Goal: Communication & Community: Answer question/provide support

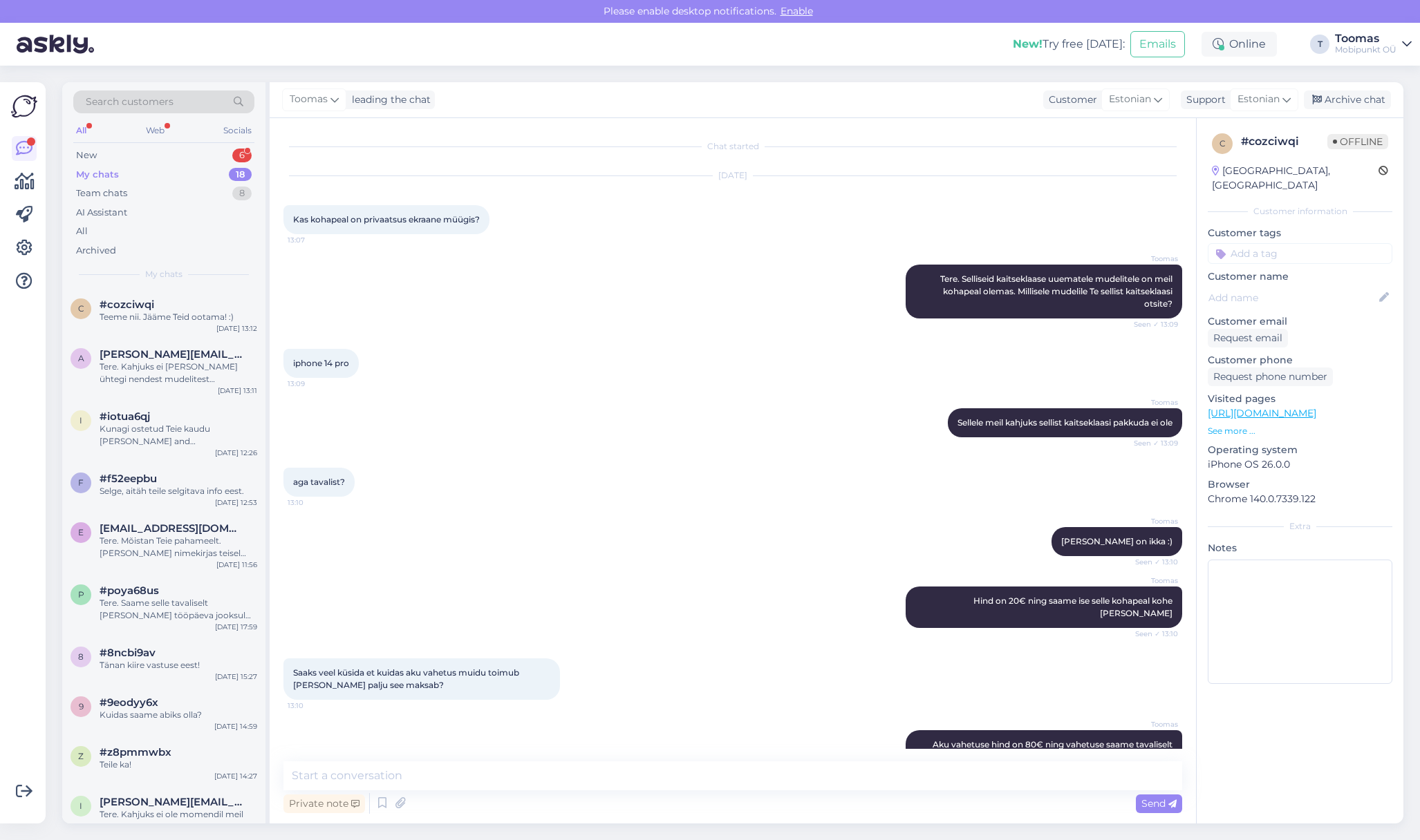
scroll to position [170, 0]
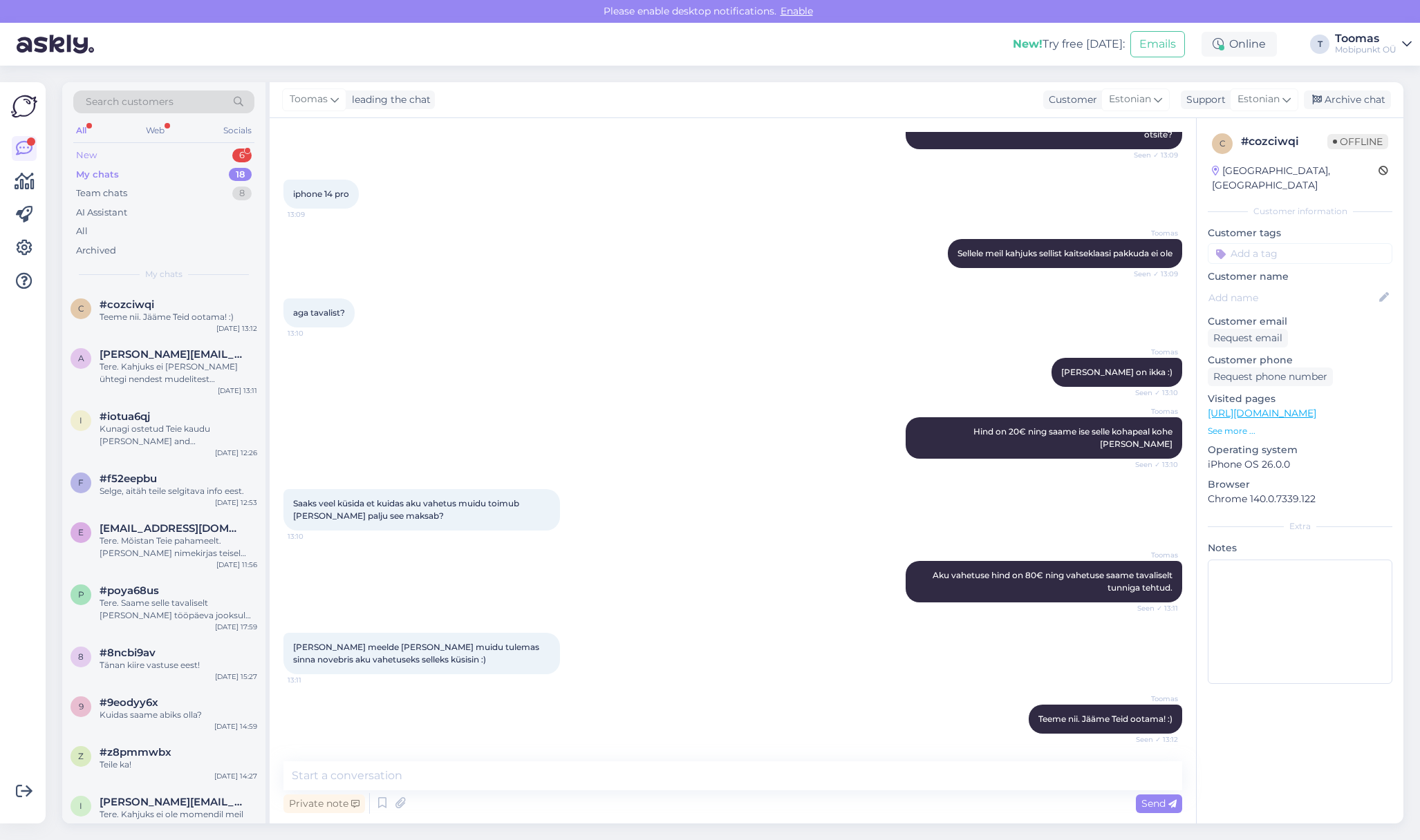
click at [125, 156] on div "New 6" at bounding box center [163, 155] width 181 height 20
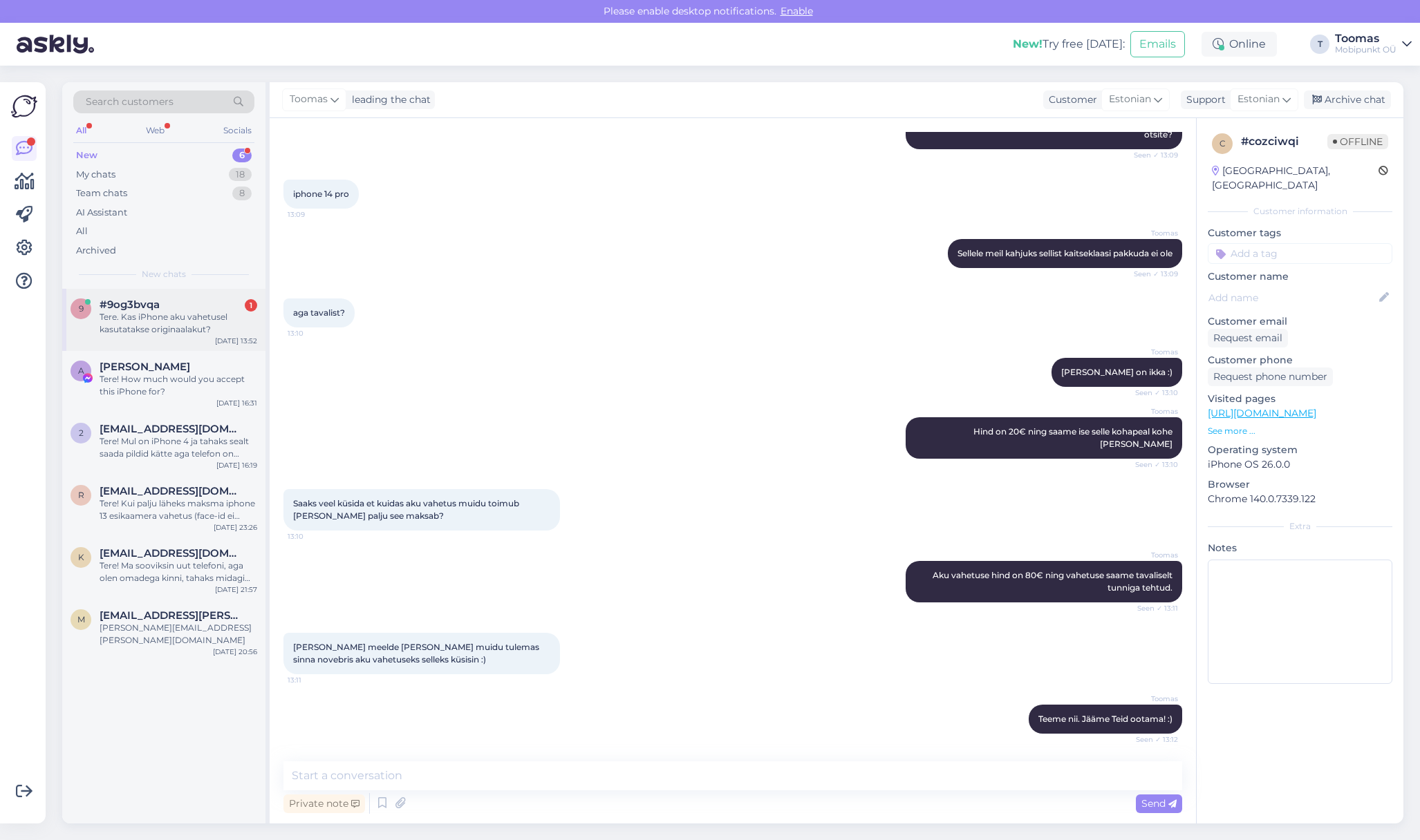
click at [163, 323] on div "Tere. Kas iPhone aku vahetusel kasutatakse originaalakut?" at bounding box center [178, 323] width 158 height 25
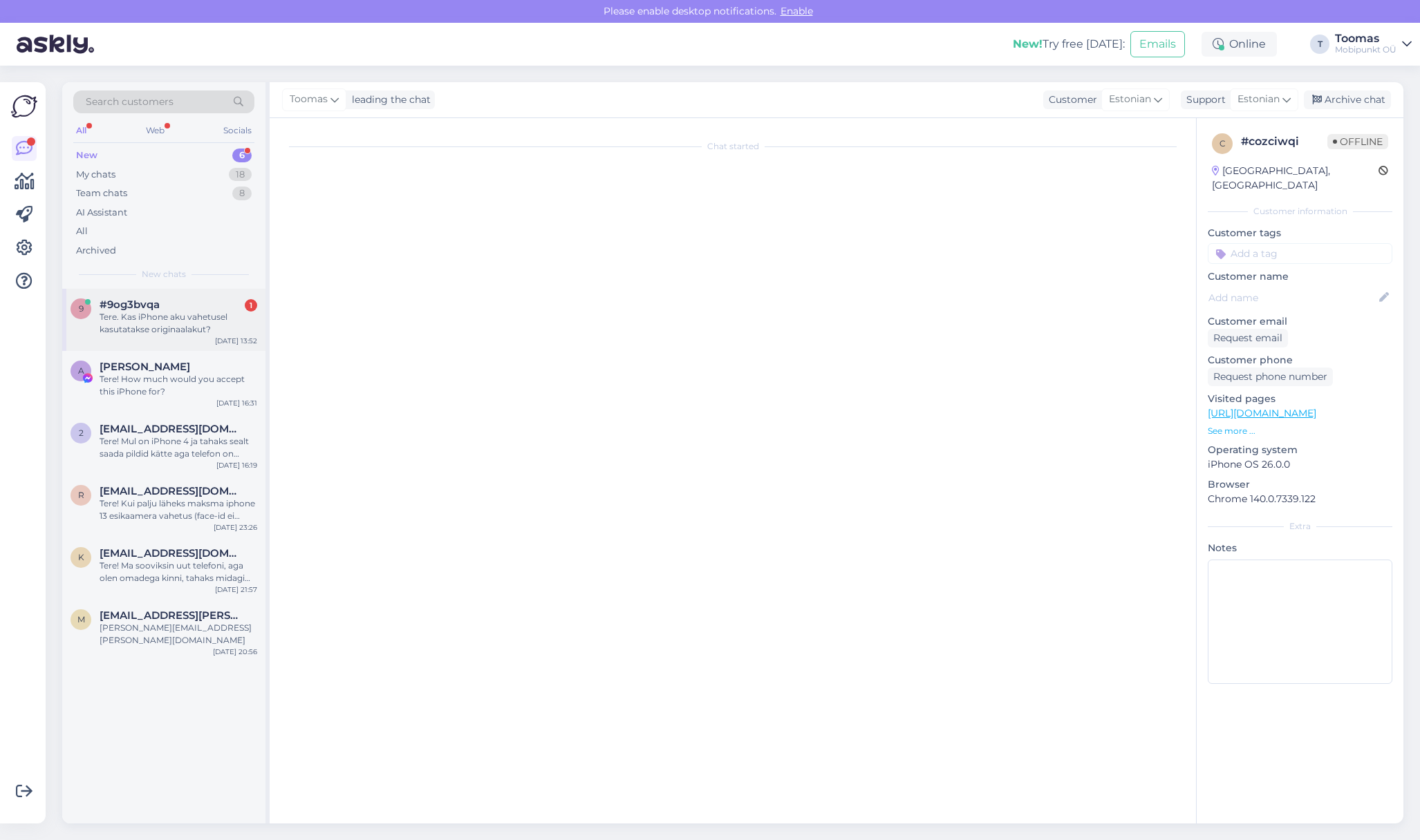
scroll to position [0, 0]
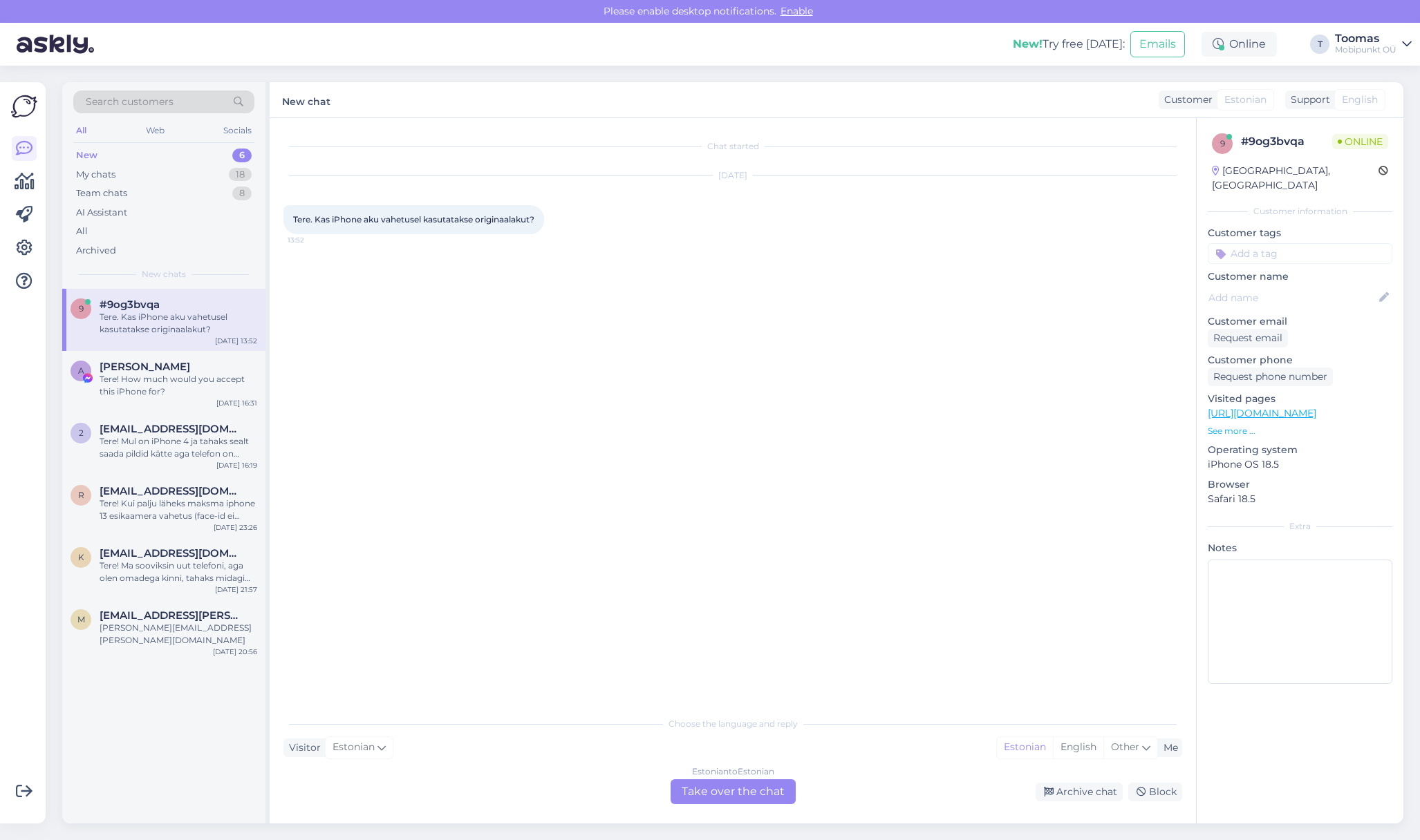
click at [724, 793] on div "Estonian to Estonian Take over the chat" at bounding box center [733, 792] width 125 height 25
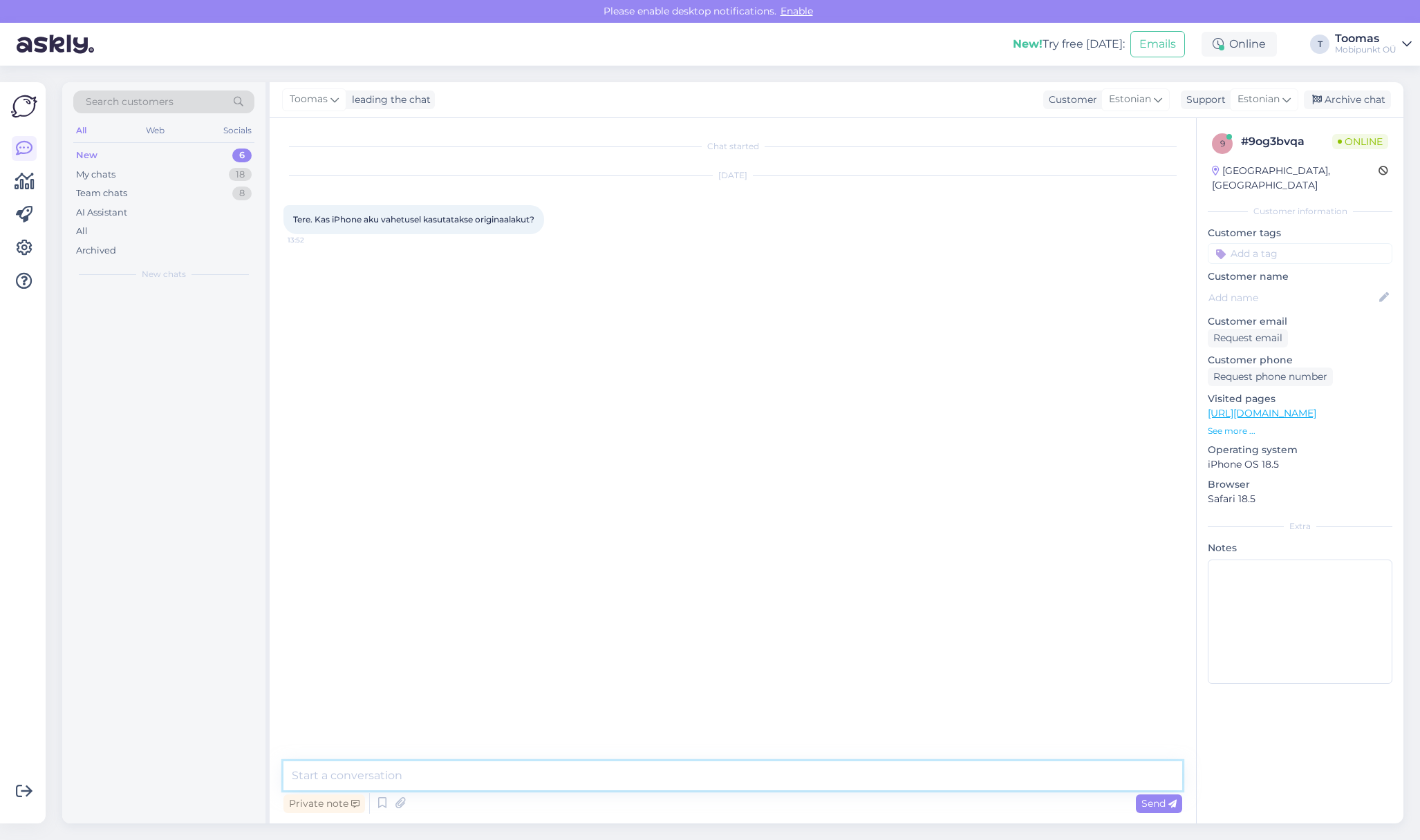
click at [724, 781] on textarea at bounding box center [733, 776] width 898 height 29
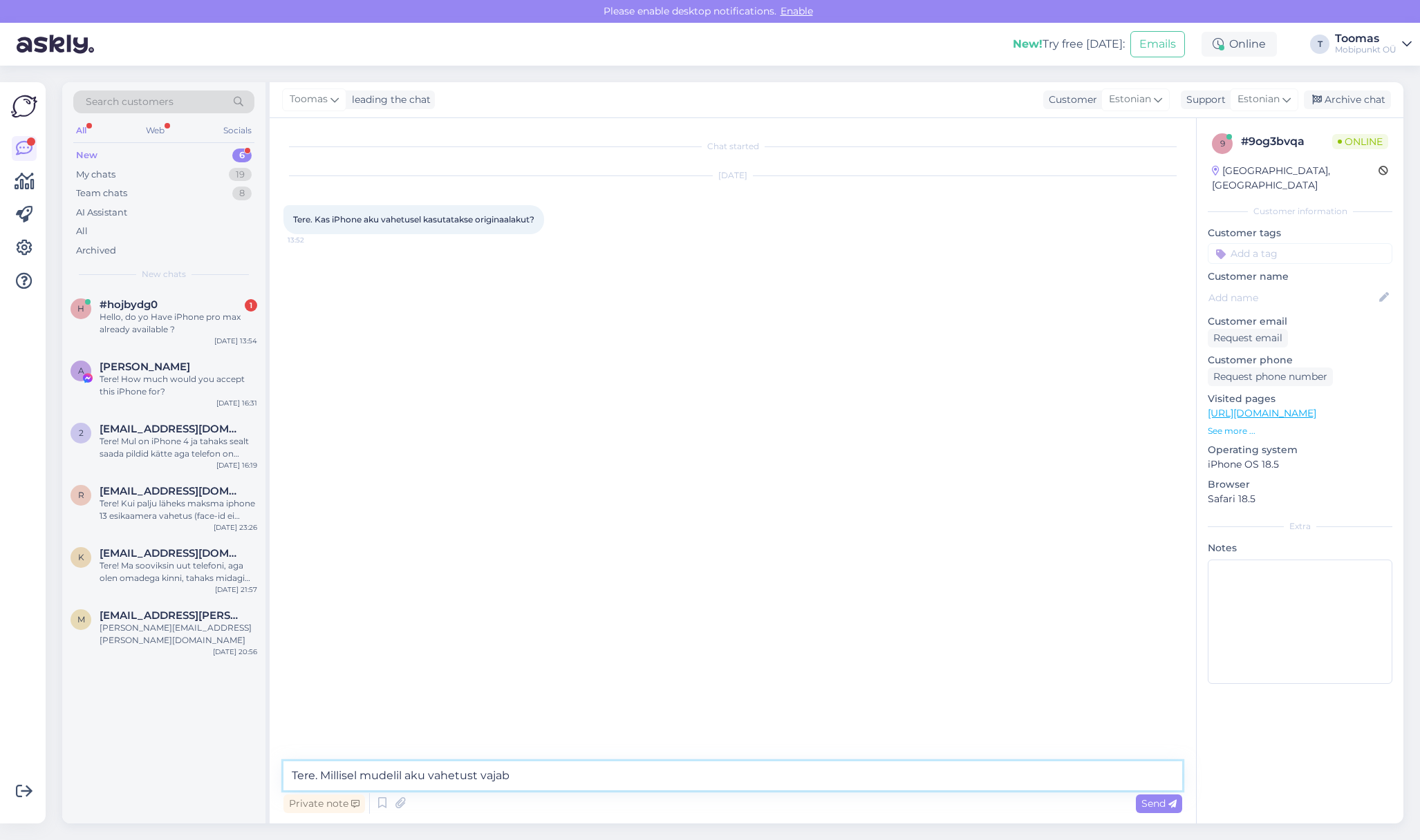
type textarea "Tere. Millisel mudelil aku vahetust vajab?"
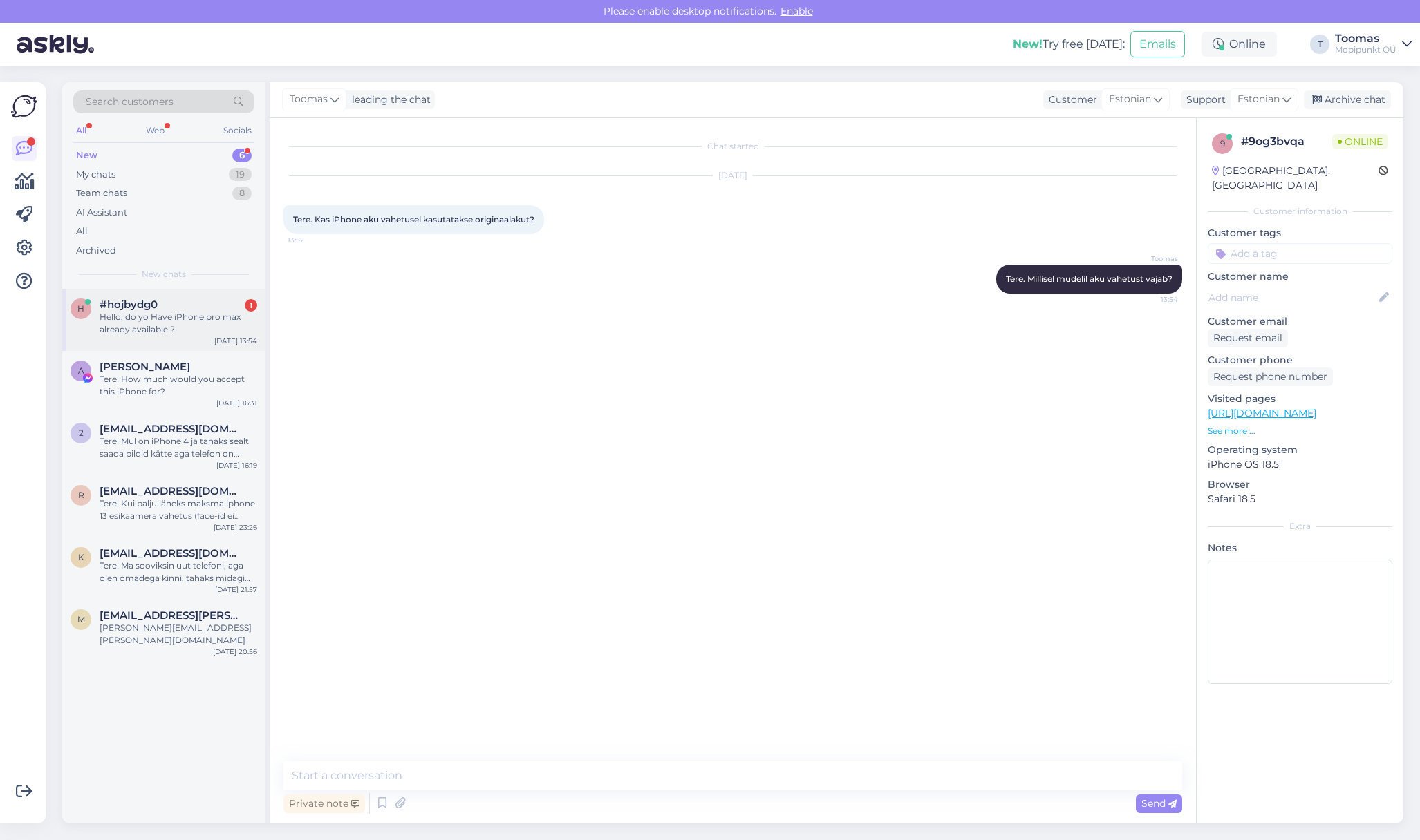
click at [227, 328] on div "Hello, do yo Have iPhone pro max already available ?" at bounding box center [178, 323] width 158 height 25
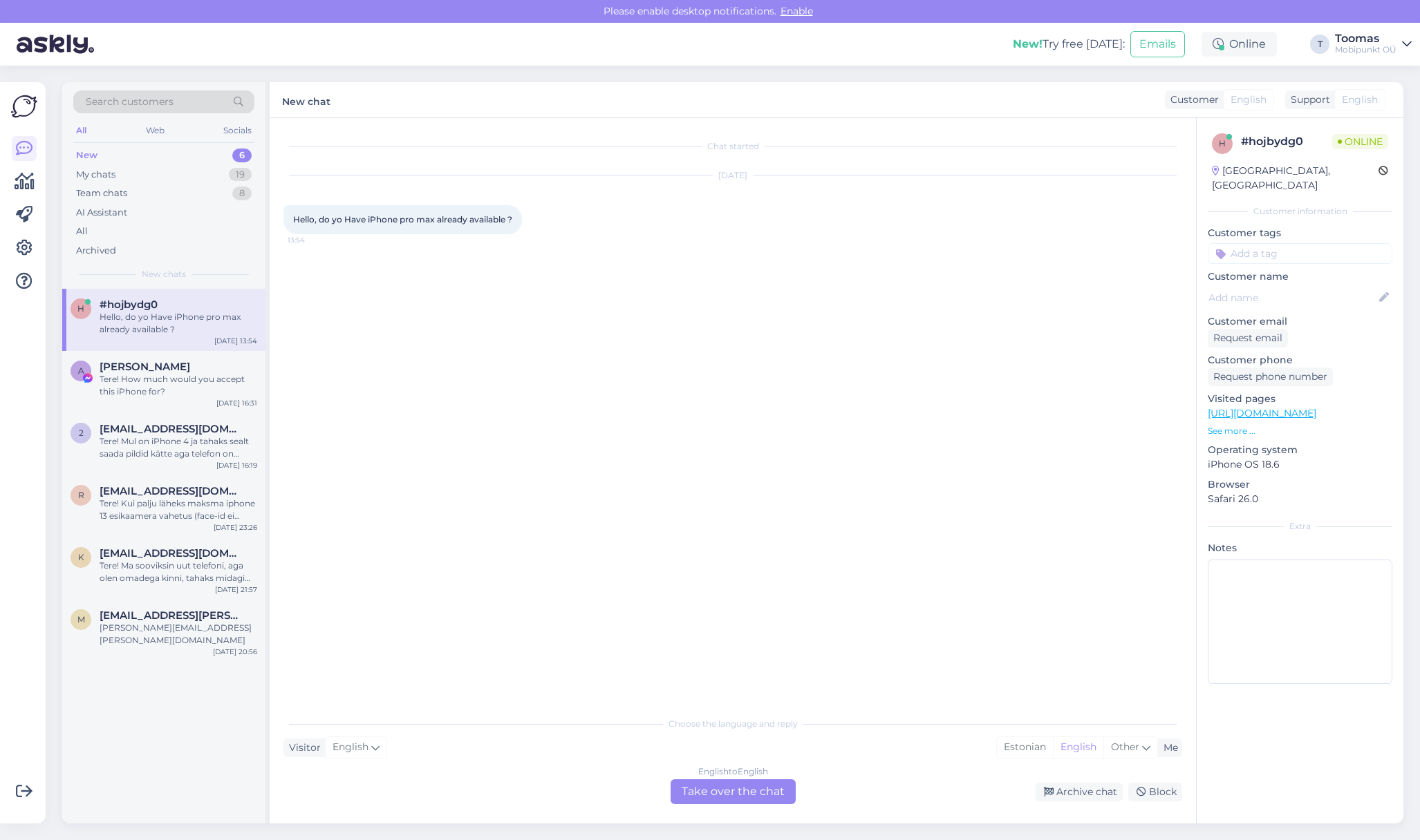
click at [745, 781] on div "English to English Take over the chat" at bounding box center [733, 792] width 125 height 25
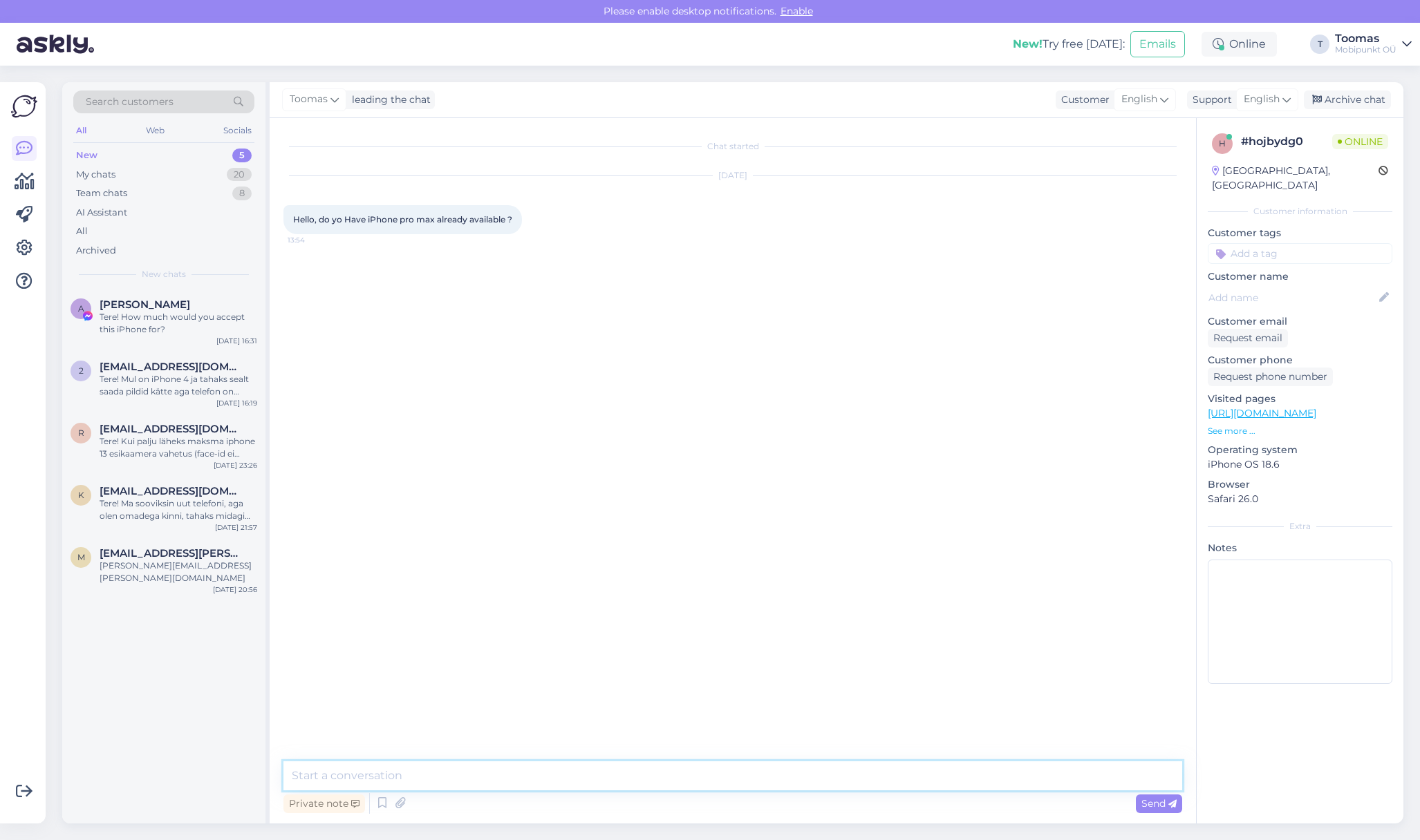
click at [745, 783] on textarea at bounding box center [733, 776] width 898 height 29
type textarea "Hello. Unfortunately we currently don't have it in stock. The ones that have an…"
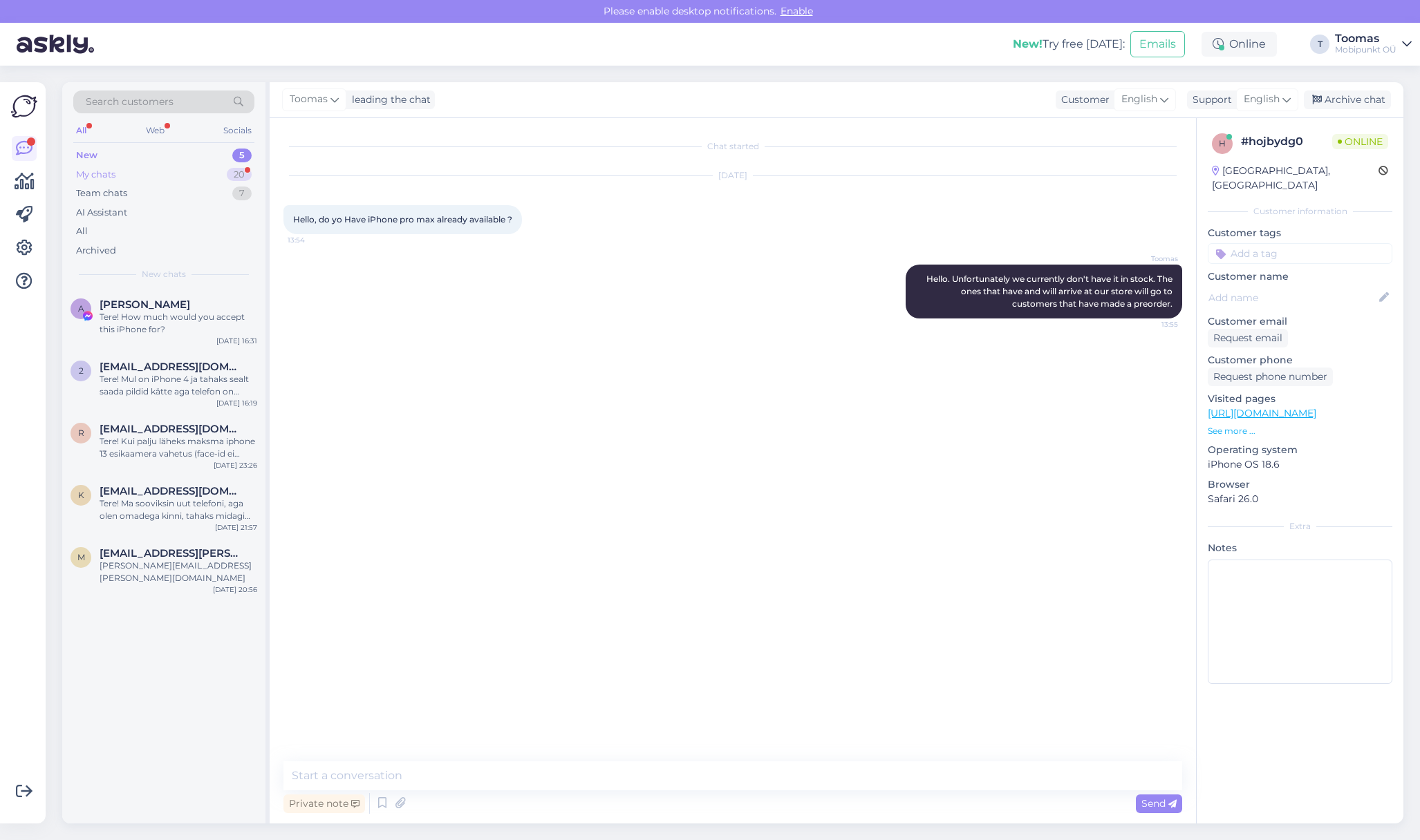
click at [230, 174] on div "20" at bounding box center [240, 175] width 25 height 14
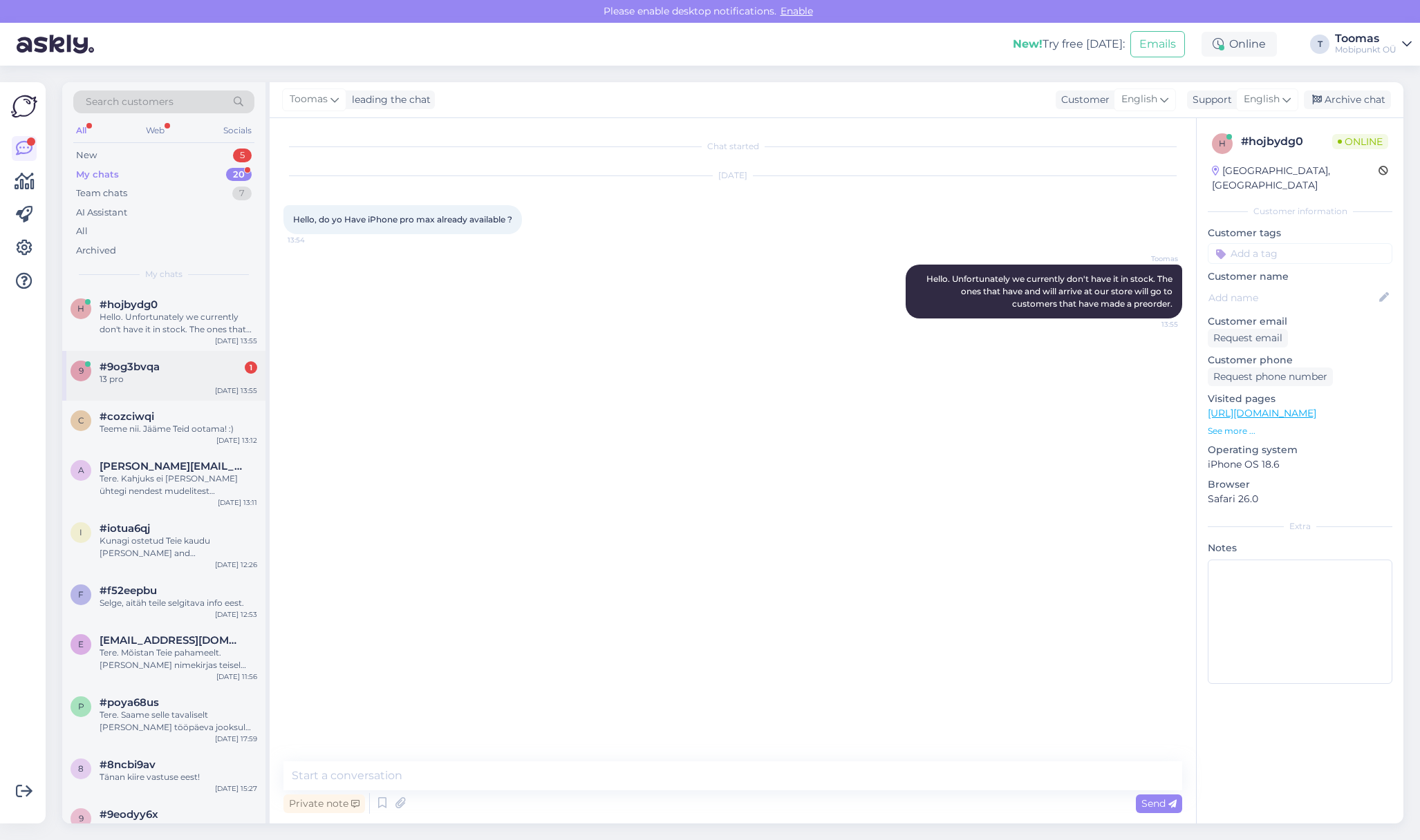
click at [201, 384] on div "13 pro" at bounding box center [178, 379] width 158 height 13
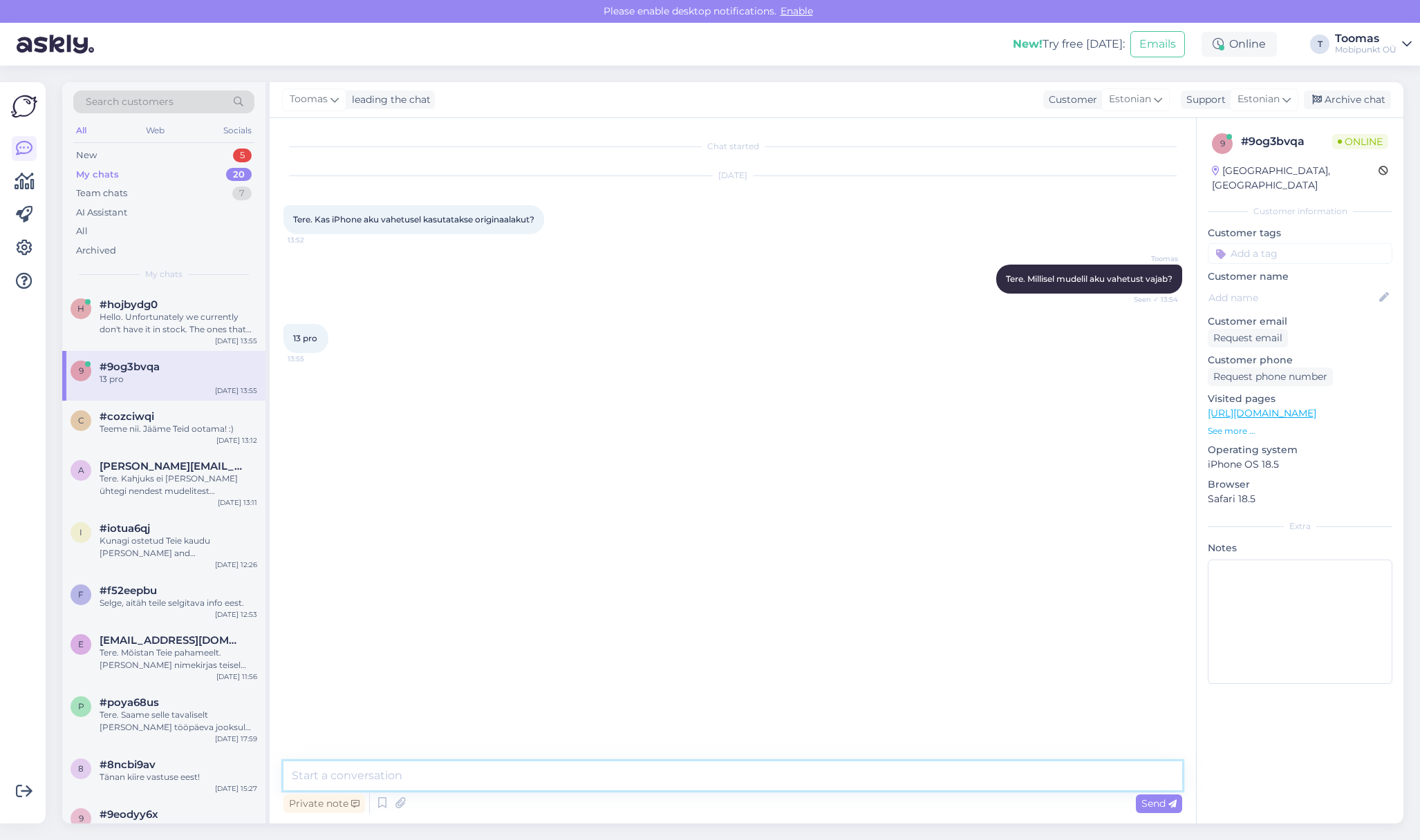
click at [487, 773] on textarea at bounding box center [733, 776] width 898 height 29
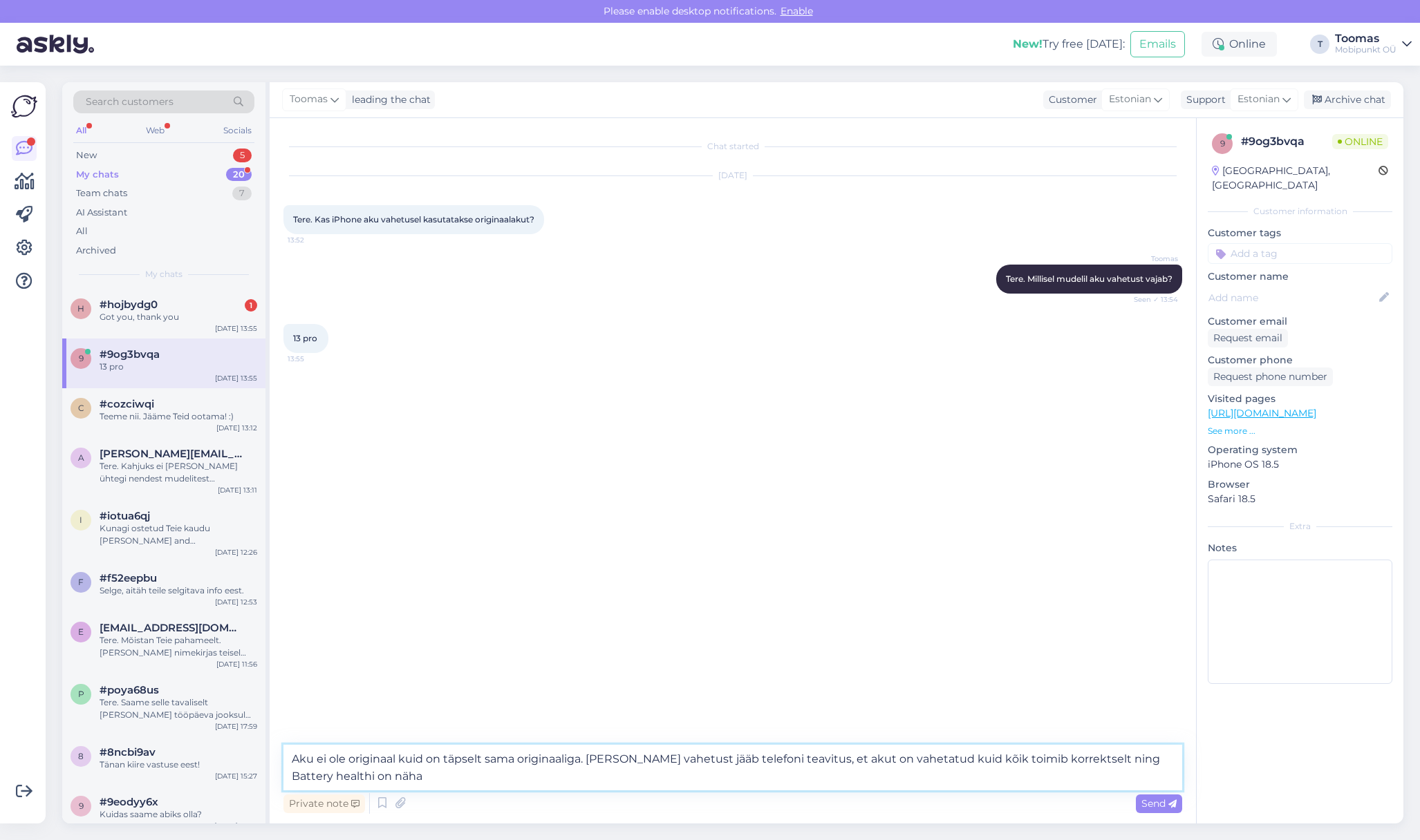
type textarea "Aku ei ole originaal kuid on täpselt sama originaaliga. [PERSON_NAME] vahetust …"
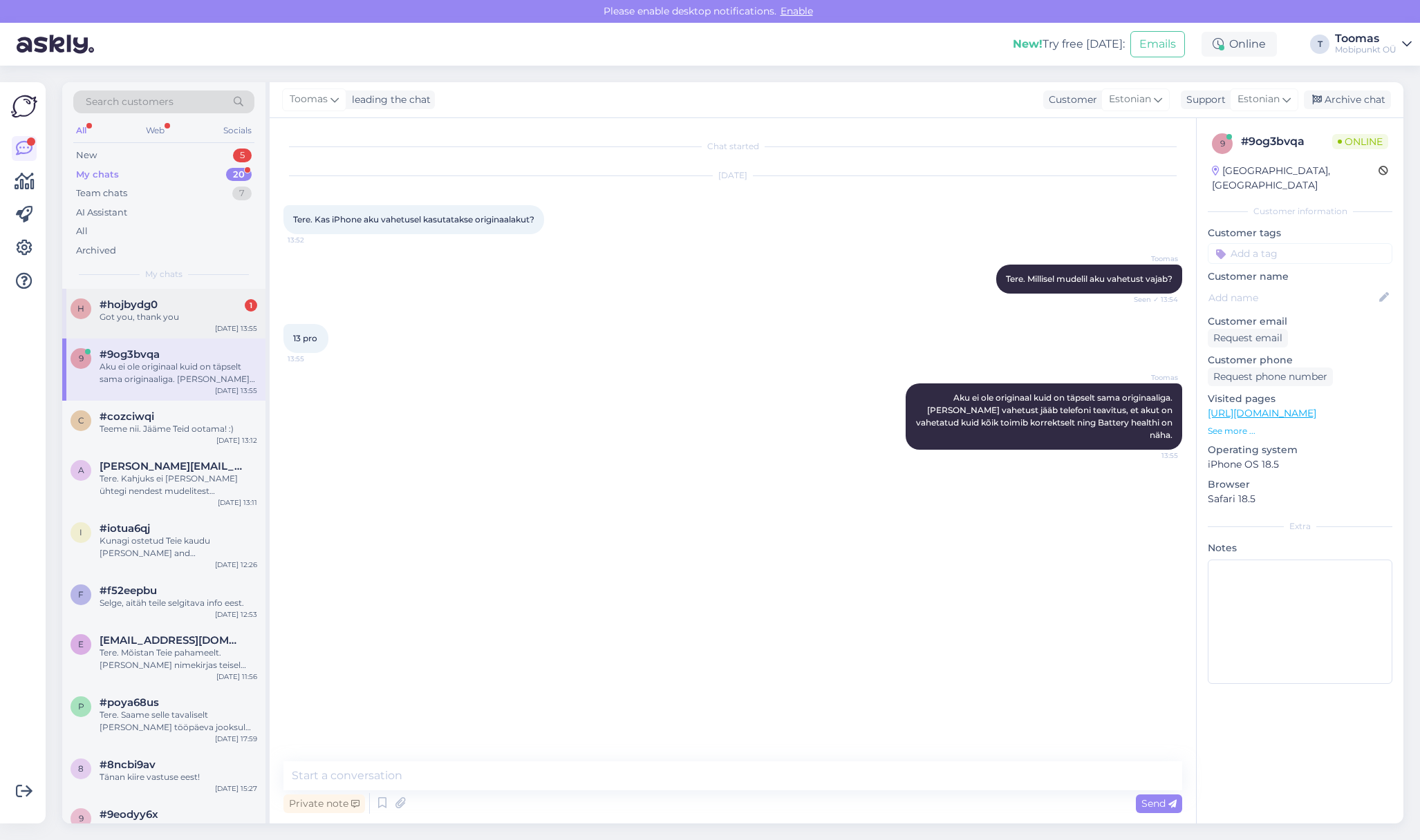
click at [221, 307] on div "#hojbydg0 1" at bounding box center [178, 305] width 158 height 13
